Goal: Check status: Check status

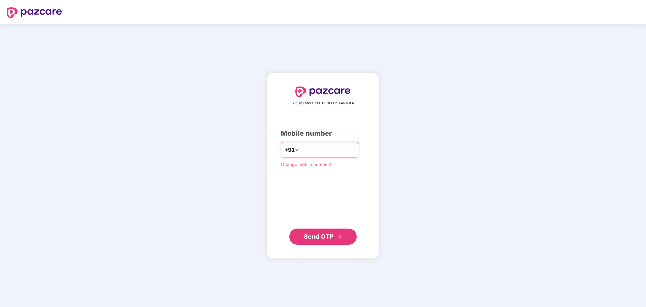
click at [338, 151] on input "number" at bounding box center [327, 150] width 55 height 11
type input "**********"
click at [321, 237] on span "Send OTP" at bounding box center [319, 236] width 30 height 7
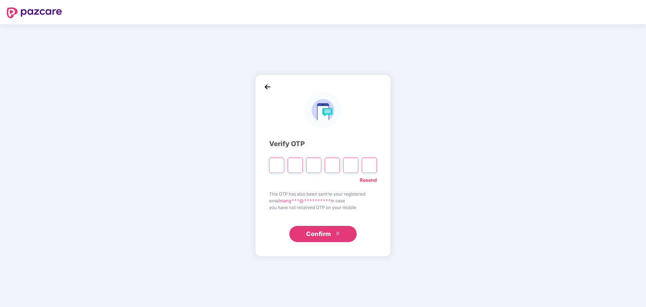
paste input "*"
type input "*"
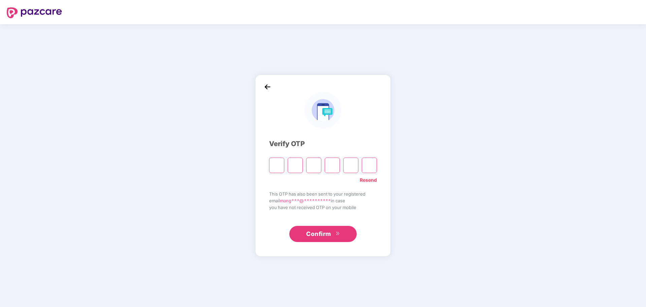
type input "*"
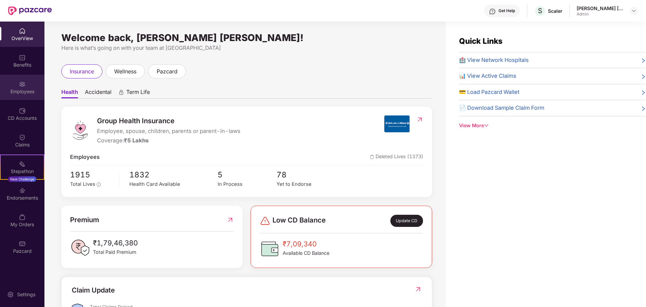
click at [22, 91] on div "Employees" at bounding box center [22, 91] width 44 height 7
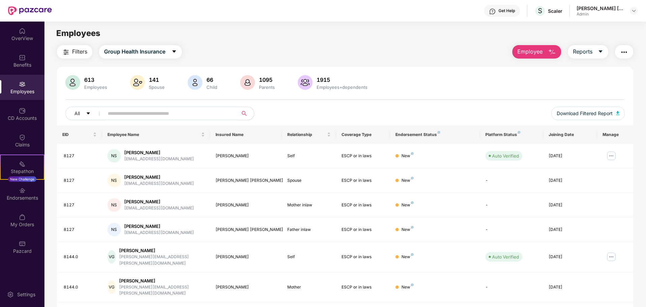
click at [207, 119] on span at bounding box center [169, 113] width 138 height 13
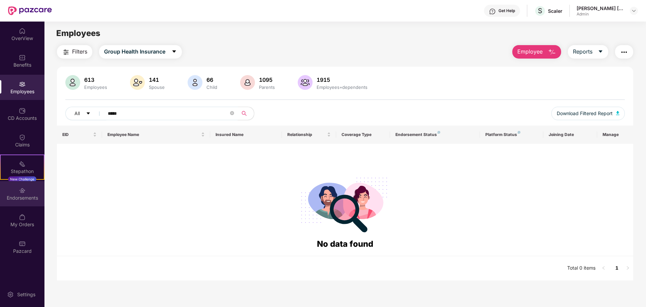
type input "*****"
click at [23, 194] on img at bounding box center [22, 190] width 7 height 7
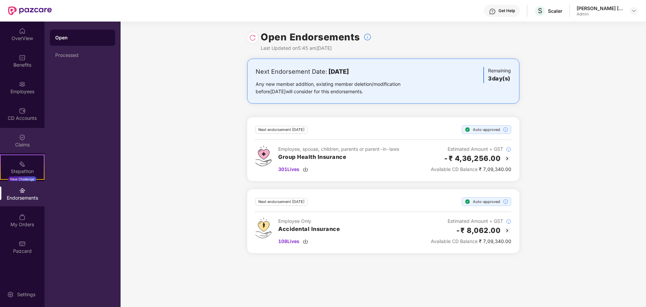
click at [19, 142] on div "Claims" at bounding box center [22, 145] width 44 height 7
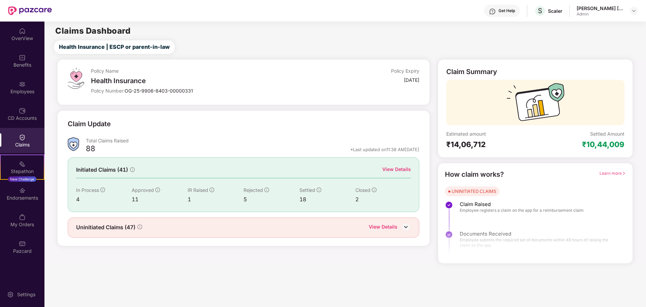
click at [399, 163] on div "Initiated Claims (41) View Details In Process 4 Approved 11 IR Raised 1 Rejecte…" at bounding box center [244, 184] width 352 height 55
click at [399, 168] on div "View Details" at bounding box center [397, 169] width 29 height 7
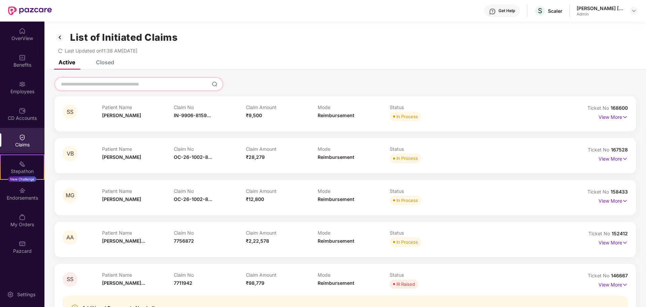
click at [145, 83] on input at bounding box center [134, 84] width 149 height 7
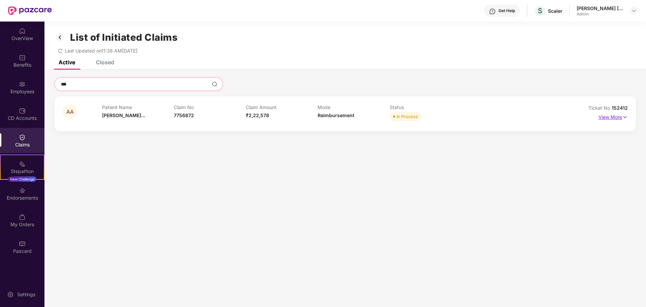
type input "***"
click at [610, 113] on p "View More" at bounding box center [613, 116] width 29 height 9
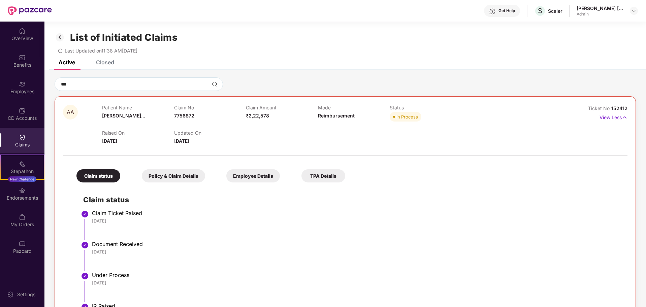
click at [253, 137] on div "Raised On [DATE] Updated On [DATE]" at bounding box center [317, 134] width 431 height 22
click at [259, 143] on div "Raised On [DATE] Updated On [DATE]" at bounding box center [317, 134] width 431 height 22
click at [259, 136] on div "Raised On [DATE] Updated On [DATE]" at bounding box center [317, 134] width 431 height 22
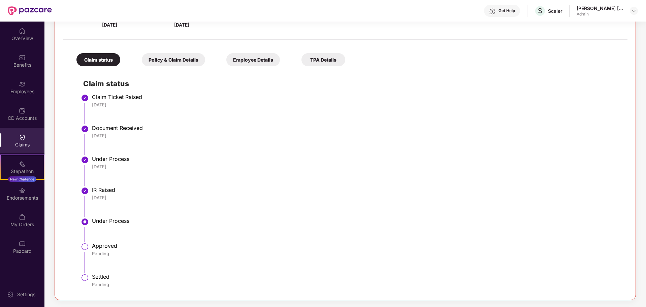
drag, startPoint x: 93, startPoint y: 196, endPoint x: 164, endPoint y: 197, distance: 71.5
click at [136, 197] on div "[DATE]" at bounding box center [356, 198] width 529 height 6
click at [170, 197] on div "[DATE]" at bounding box center [356, 198] width 529 height 6
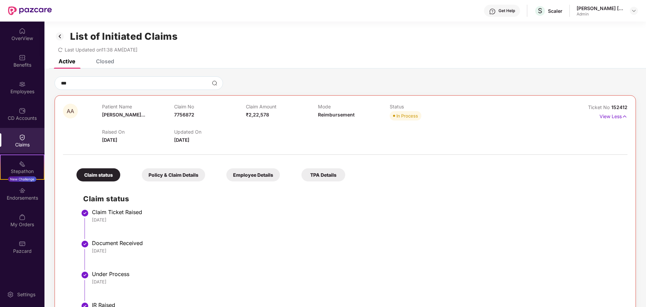
scroll to position [0, 0]
click at [327, 162] on div "Claim status Policy & Claim Details Employee Details TPA Details Claim status C…" at bounding box center [345, 283] width 565 height 249
click at [333, 146] on div at bounding box center [345, 152] width 565 height 14
click at [326, 146] on div at bounding box center [345, 152] width 565 height 14
drag, startPoint x: 169, startPoint y: 129, endPoint x: 212, endPoint y: 143, distance: 45.6
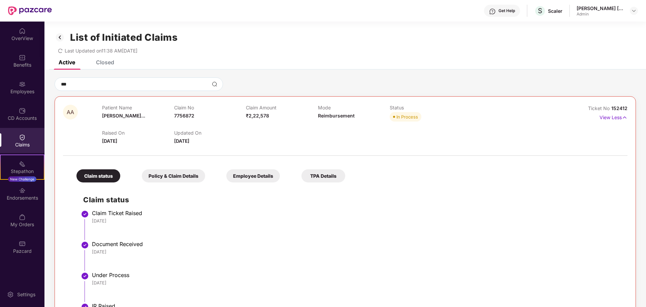
click at [212, 143] on div "Raised On [DATE] Updated On [DATE]" at bounding box center [317, 134] width 431 height 22
click at [212, 143] on div "Updated On [DATE]" at bounding box center [210, 137] width 72 height 15
drag, startPoint x: 169, startPoint y: 129, endPoint x: 219, endPoint y: 146, distance: 53.2
click at [219, 146] on div "AA Patient Name [PERSON_NAME]... Claim No 7756872 Claim Amount ₹2,22,578 Mode R…" at bounding box center [345, 257] width 565 height 304
click at [225, 146] on div at bounding box center [345, 152] width 565 height 14
